Goal: Download file/media

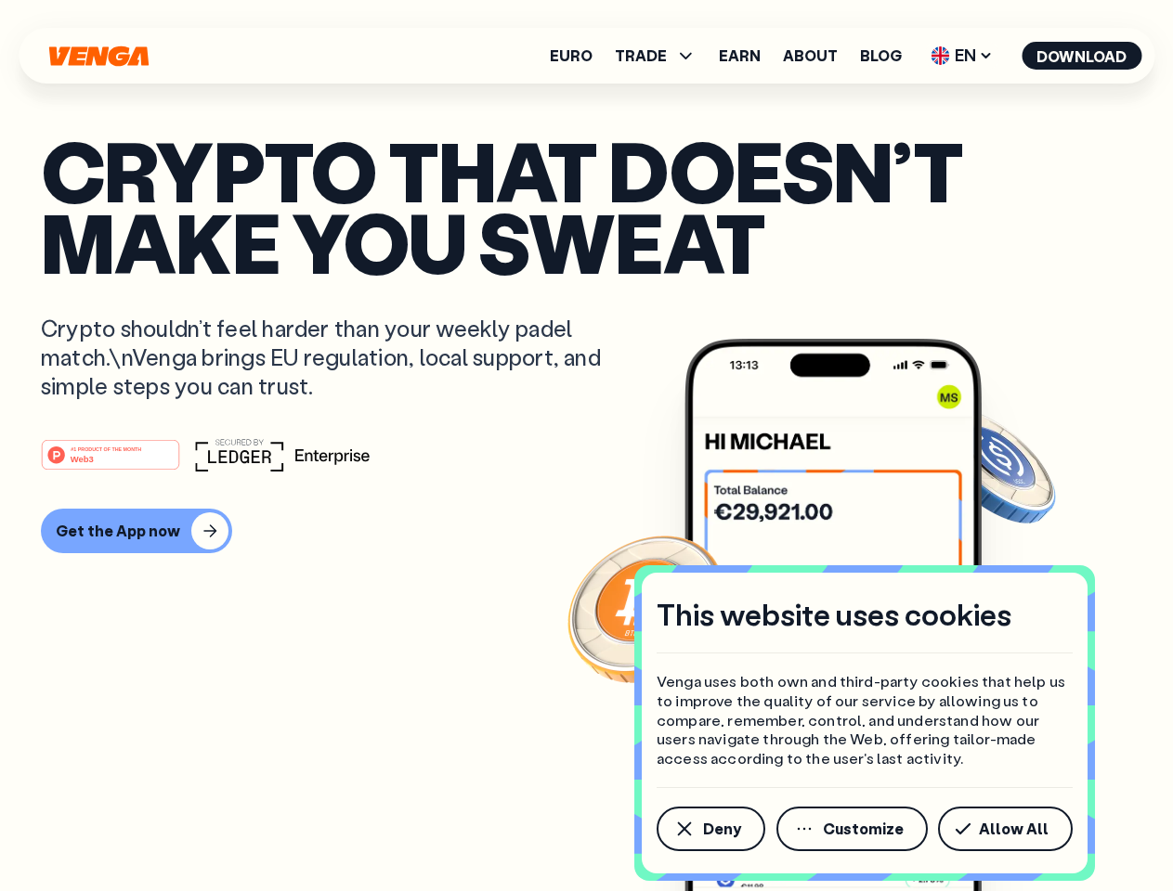
click at [586, 446] on div "#1 PRODUCT OF THE MONTH Web3" at bounding box center [586, 454] width 1091 height 33
click at [709, 829] on span "Deny" at bounding box center [722, 829] width 38 height 15
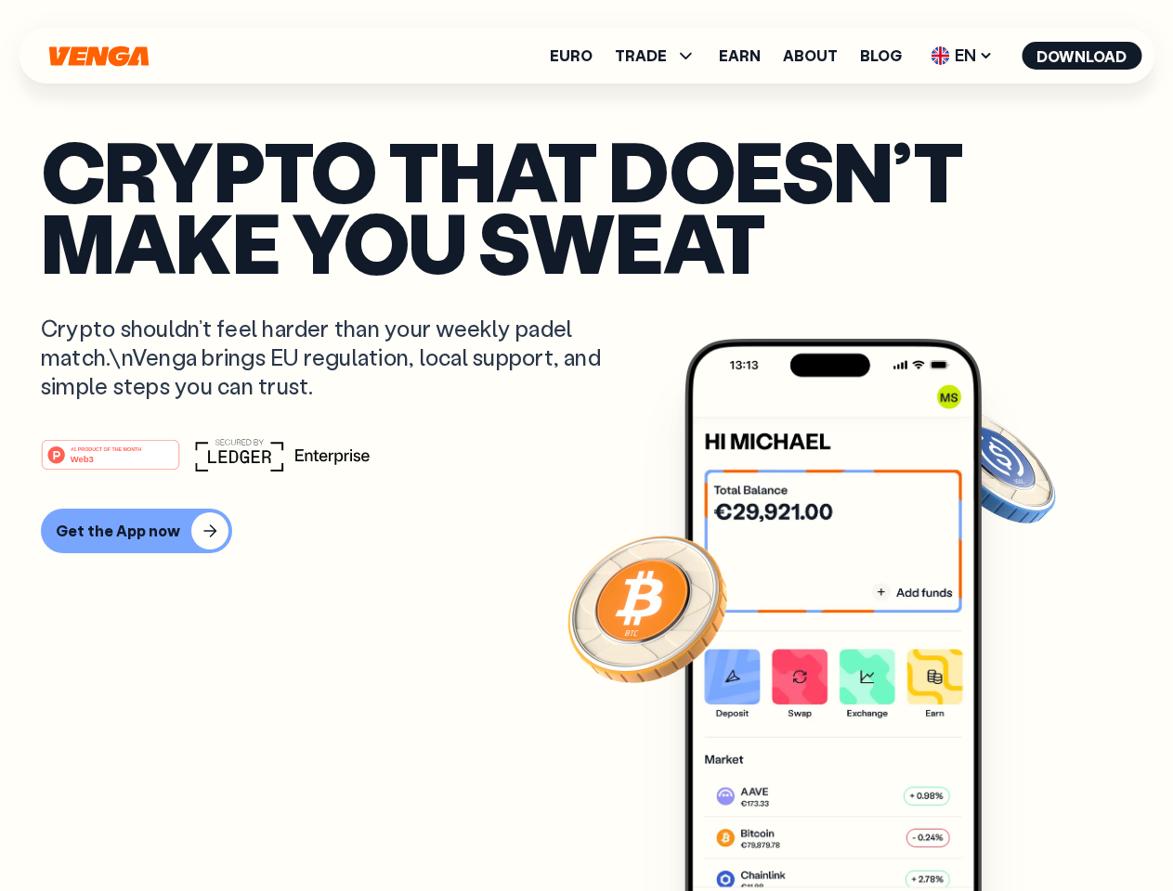
click at [853, 829] on img at bounding box center [832, 650] width 297 height 622
click at [1008, 829] on article "Crypto that doesn’t make you sweat Crypto shouldn’t feel harder than your weekl…" at bounding box center [586, 483] width 1091 height 696
click at [661, 56] on span "TRADE" at bounding box center [641, 55] width 52 height 15
click at [962, 56] on span "EN" at bounding box center [961, 56] width 75 height 30
click at [1082, 56] on button "Download" at bounding box center [1081, 56] width 120 height 28
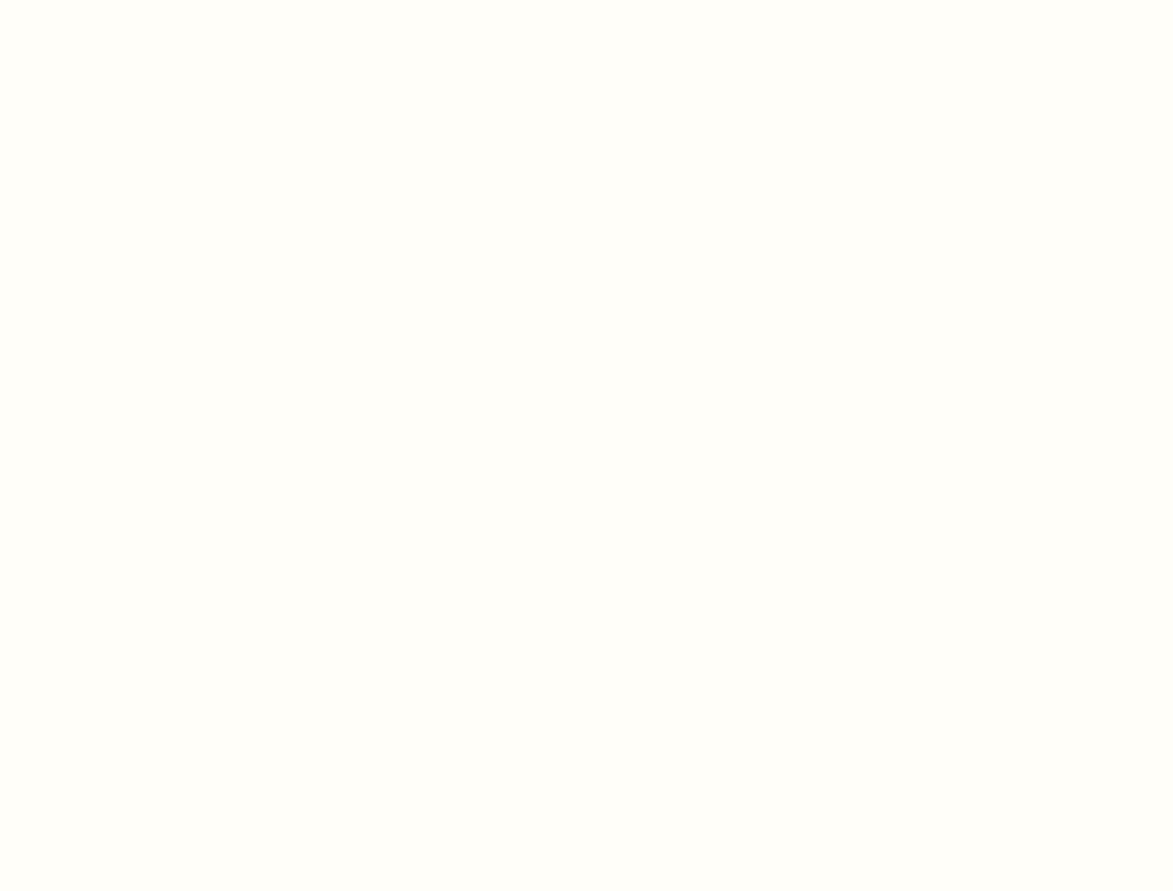
click at [134, 0] on html "This website uses cookies Venga uses both own and third-party cookies that help…" at bounding box center [586, 0] width 1173 height 0
click at [113, 0] on html "This website uses cookies Venga uses both own and third-party cookies that help…" at bounding box center [586, 0] width 1173 height 0
